Goal: Communication & Community: Answer question/provide support

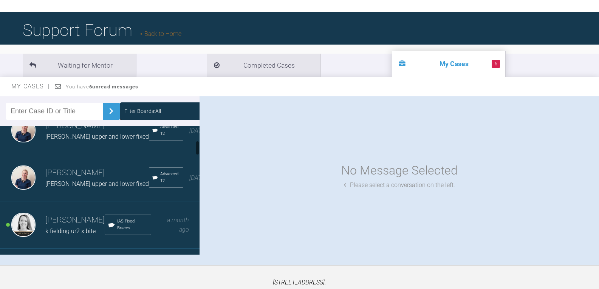
scroll to position [151, 0]
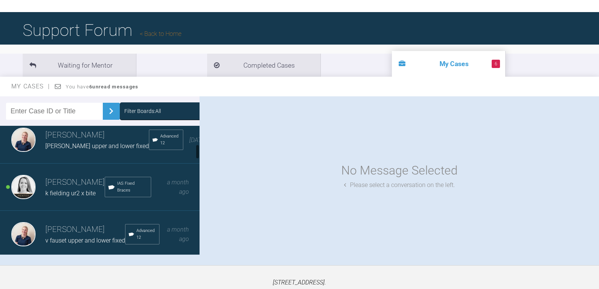
click at [83, 197] on span "k fielding ur2 x bite" at bounding box center [70, 193] width 50 height 7
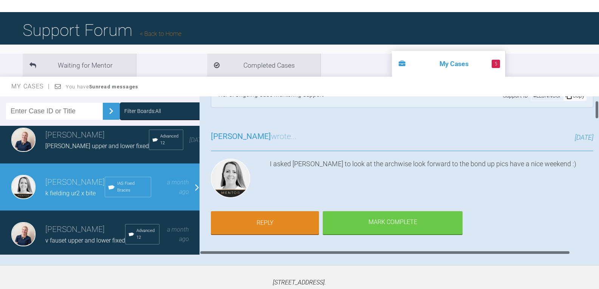
scroll to position [38, 0]
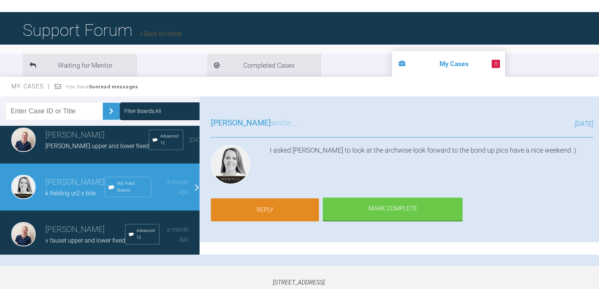
click at [285, 208] on link "Reply" at bounding box center [265, 209] width 108 height 23
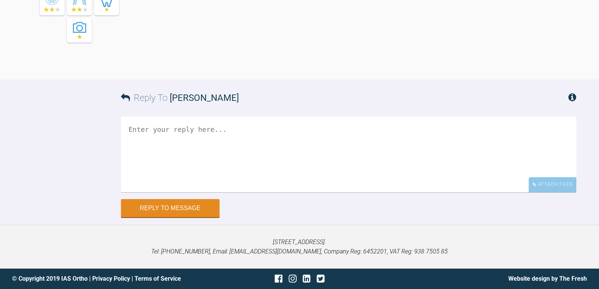
scroll to position [2260, 0]
click at [549, 186] on div "Attach Files" at bounding box center [552, 184] width 48 height 15
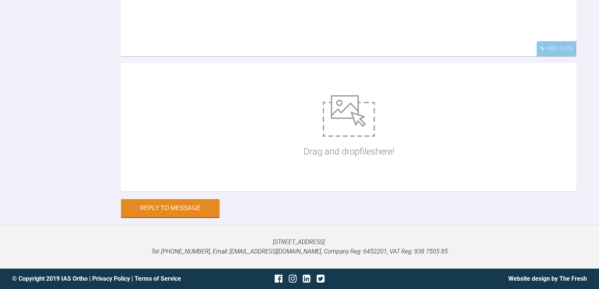
scroll to position [2373, 0]
click at [341, 184] on div "Drag and drop files here!" at bounding box center [348, 127] width 91 height 113
type input "C:\fakepath\KFIELDING16.jpg"
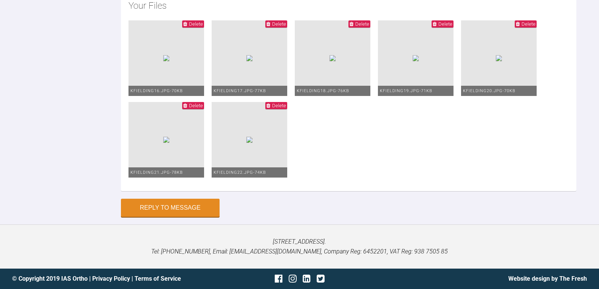
type textarea "N"
drag, startPoint x: 196, startPoint y: 15, endPoint x: 200, endPoint y: 20, distance: 5.9
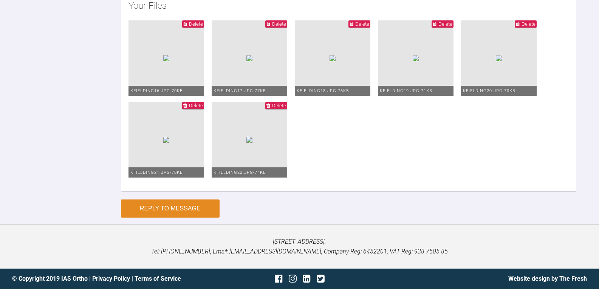
type textarea "NEEDLESS to say no IPR was completed upper 0.12niti wire"
click at [182, 218] on button "Reply to Message" at bounding box center [170, 208] width 99 height 18
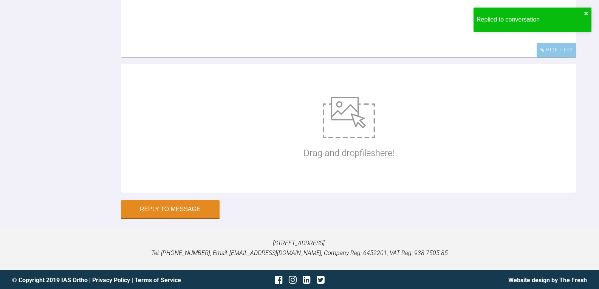
scroll to position [2457, 0]
